Goal: Information Seeking & Learning: Find specific page/section

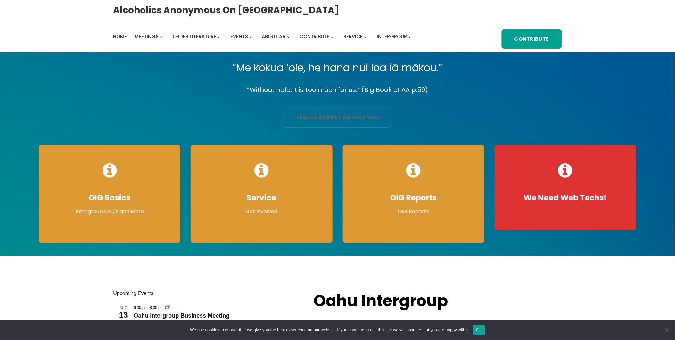
click at [332, 123] on link "find an aa meeting near you" at bounding box center [337, 118] width 107 height 20
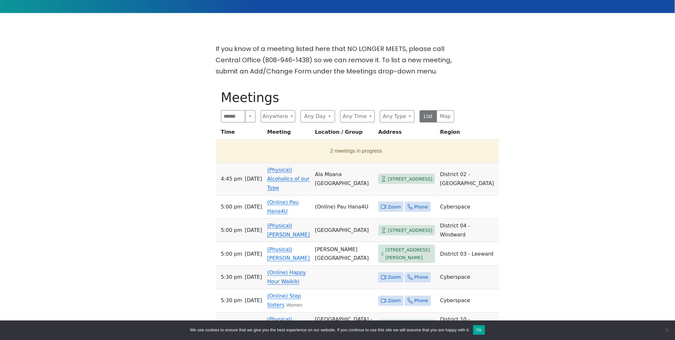
scroll to position [213, 0]
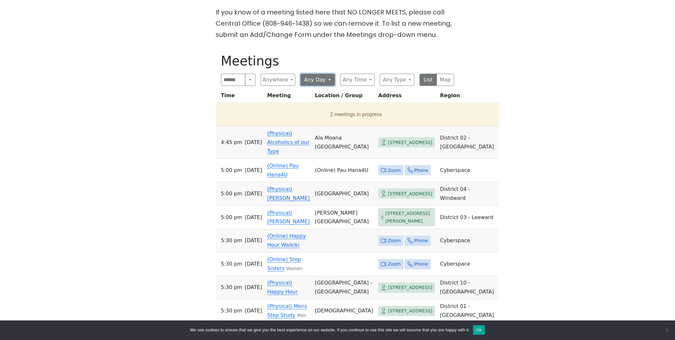
click at [318, 76] on button "Any Day" at bounding box center [318, 80] width 35 height 12
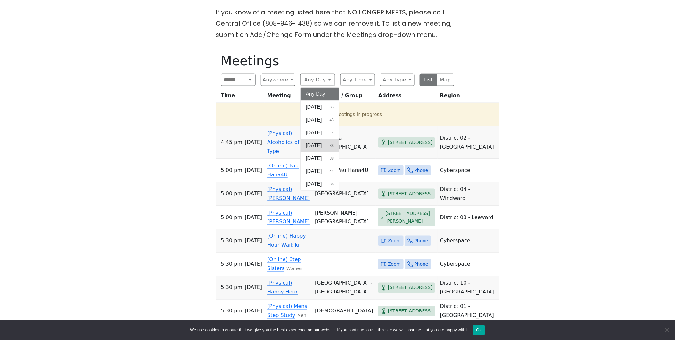
click at [317, 145] on span "Wednesday" at bounding box center [314, 146] width 16 height 8
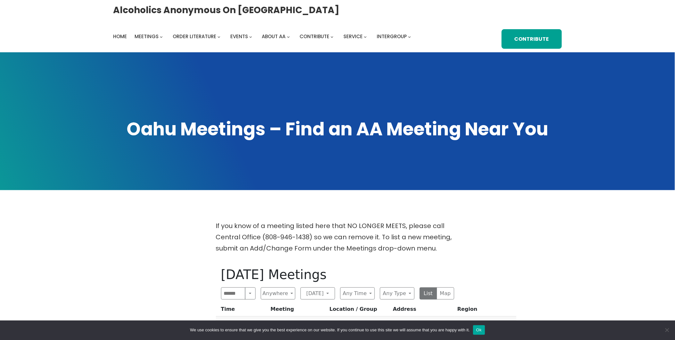
scroll to position [142, 0]
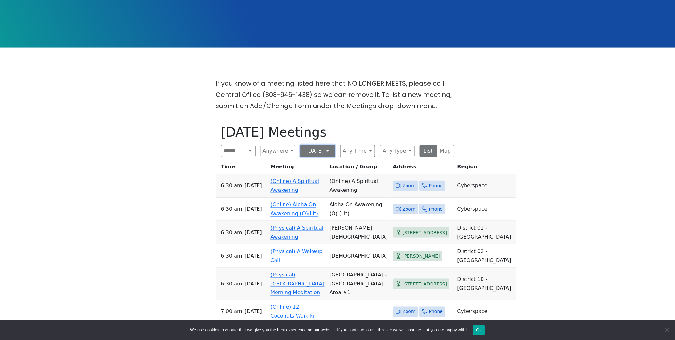
click at [307, 151] on button "Wednesday" at bounding box center [318, 151] width 35 height 12
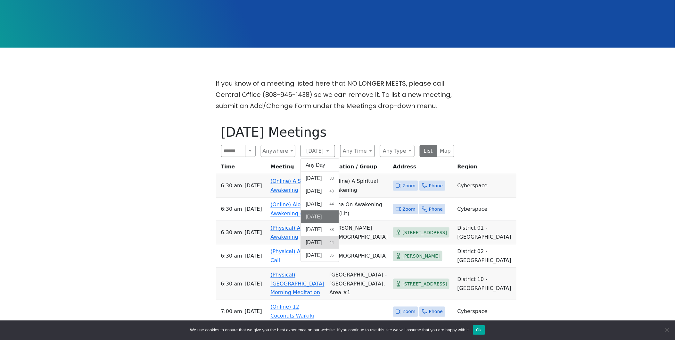
click at [317, 241] on span "Friday" at bounding box center [314, 242] width 16 height 8
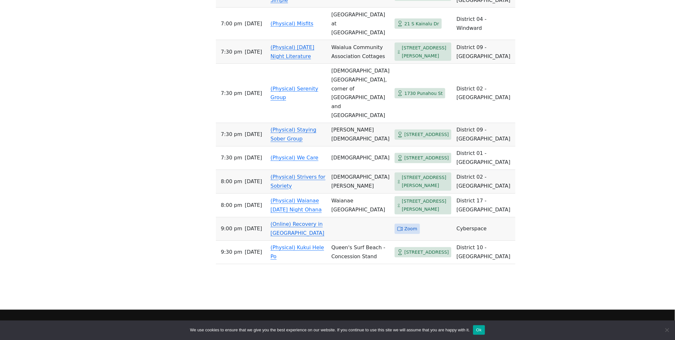
scroll to position [1210, 0]
